Goal: Task Accomplishment & Management: Use online tool/utility

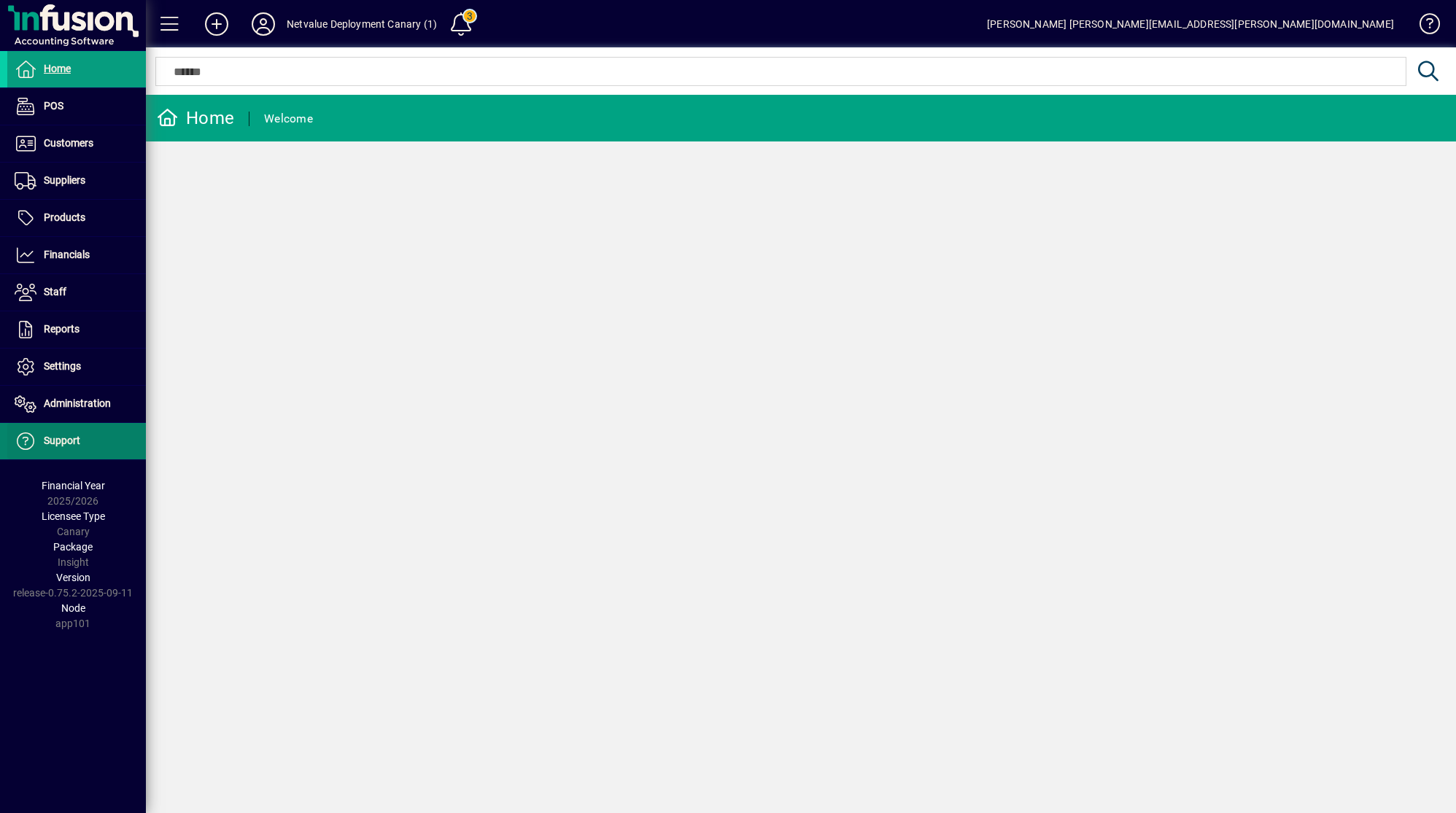
click at [82, 449] on span at bounding box center [76, 441] width 139 height 35
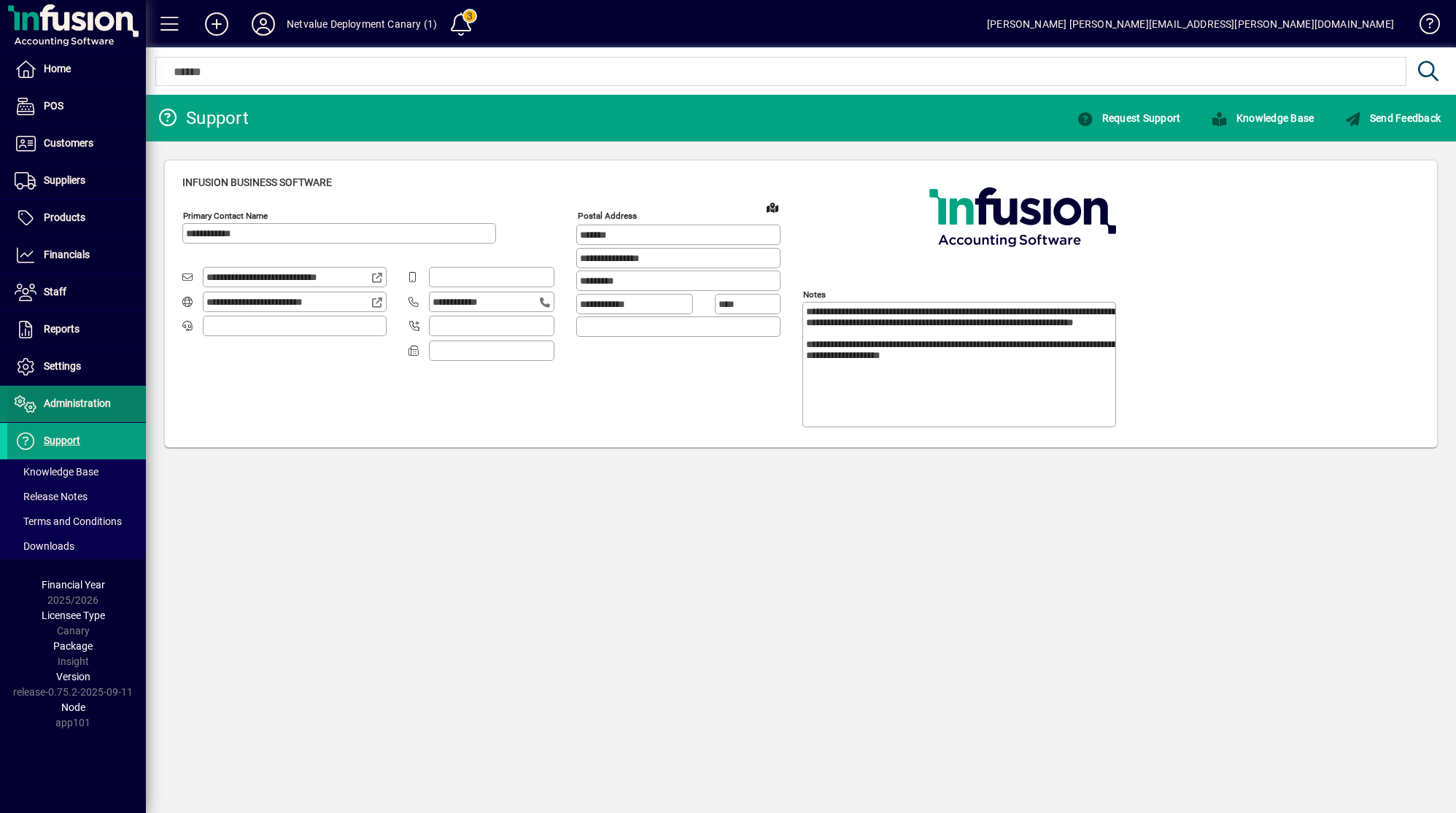
type input "**********"
click at [87, 412] on span "Administration" at bounding box center [59, 404] width 103 height 18
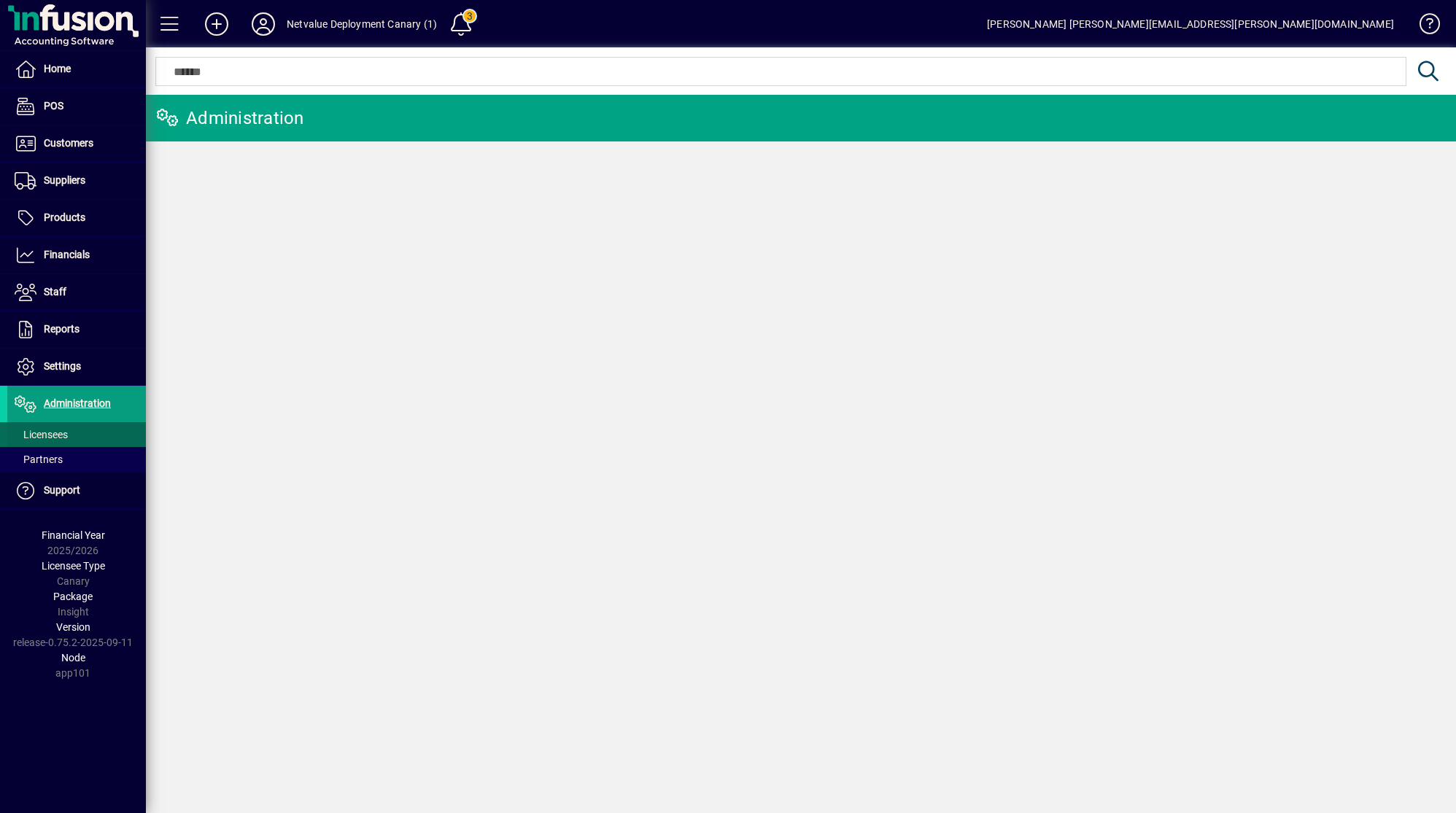
click at [76, 428] on span at bounding box center [76, 435] width 139 height 35
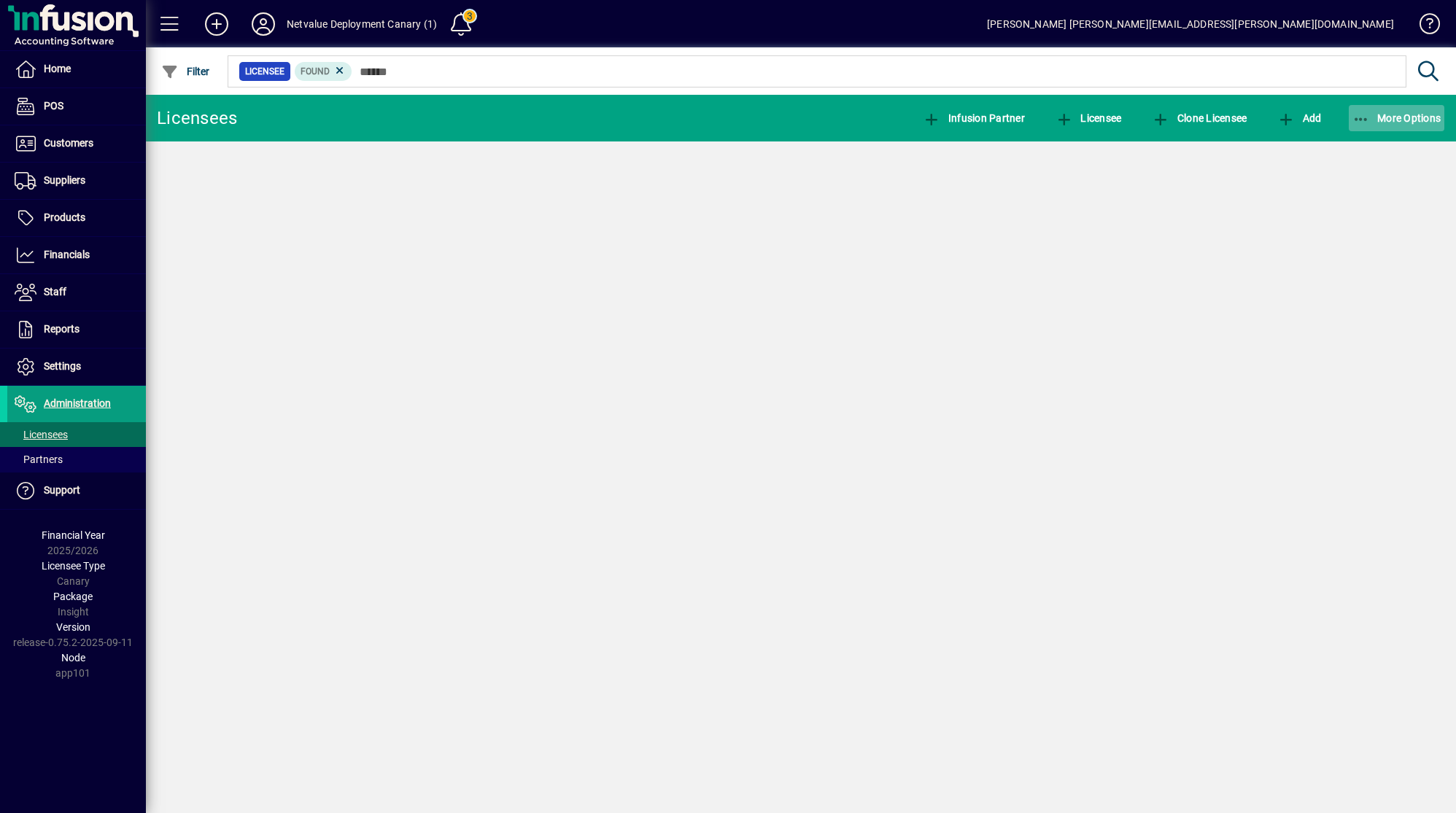
click at [1417, 106] on span "button" at bounding box center [1397, 118] width 96 height 35
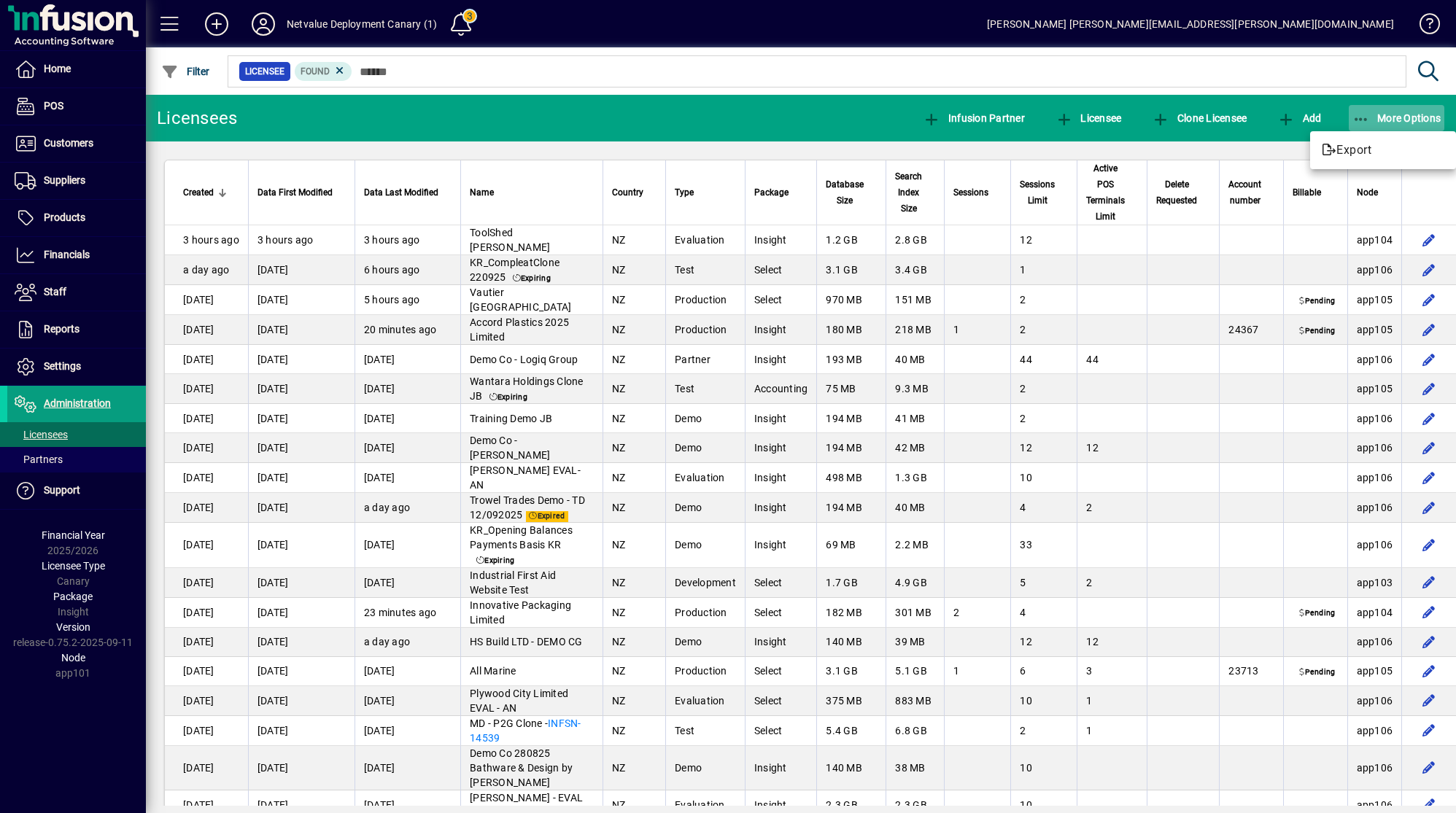
click at [1411, 112] on div at bounding box center [728, 406] width 1456 height 813
click at [1402, 118] on span "More Options" at bounding box center [1396, 118] width 89 height 11
click at [1391, 151] on span "Export" at bounding box center [1383, 150] width 123 height 18
